Goal: Find specific page/section: Find specific page/section

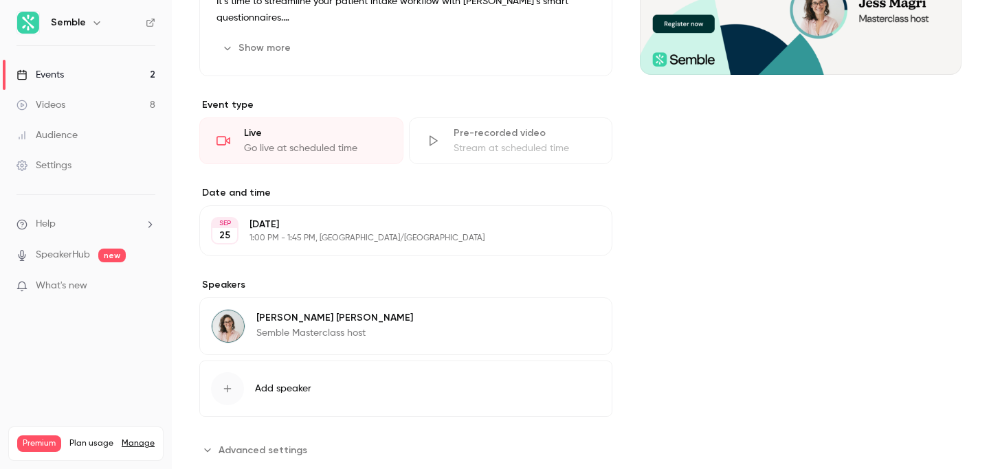
scroll to position [2, 0]
click at [83, 67] on link "Events 2" at bounding box center [86, 75] width 172 height 30
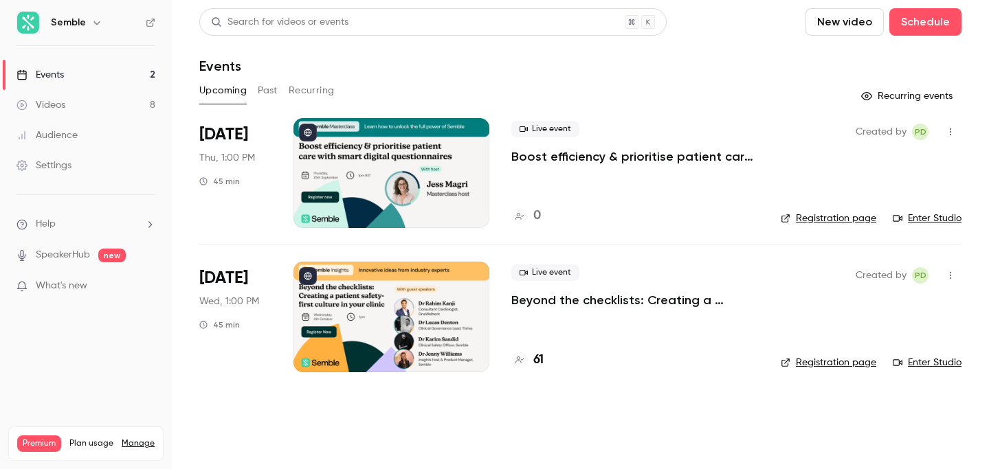
click at [369, 324] on div at bounding box center [391, 317] width 196 height 110
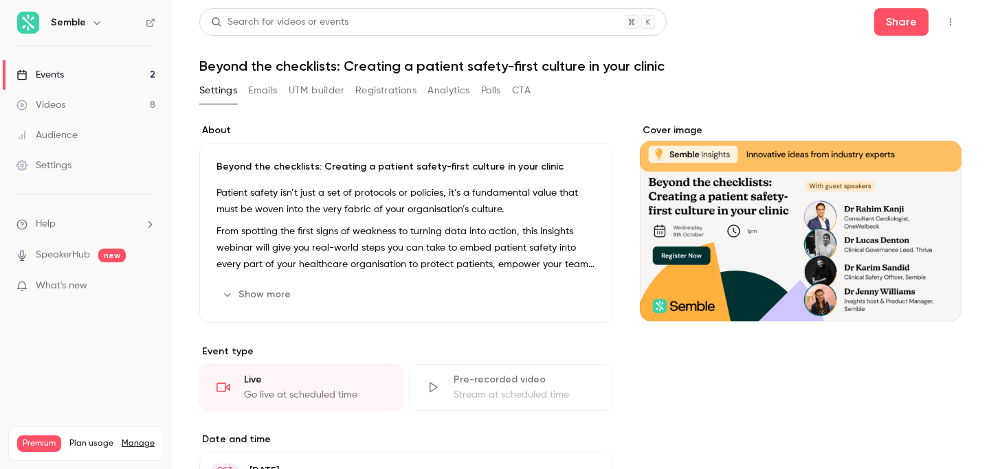
click at [380, 91] on button "Registrations" at bounding box center [385, 91] width 61 height 22
